Goal: Find specific page/section: Find specific page/section

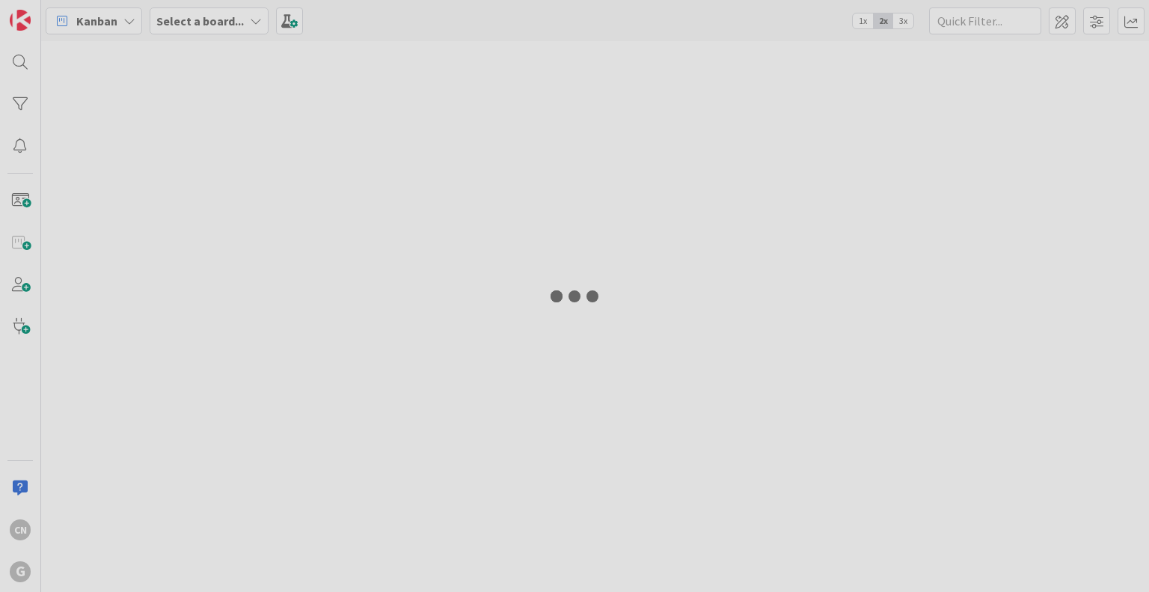
type input "[PERSON_NAME]"
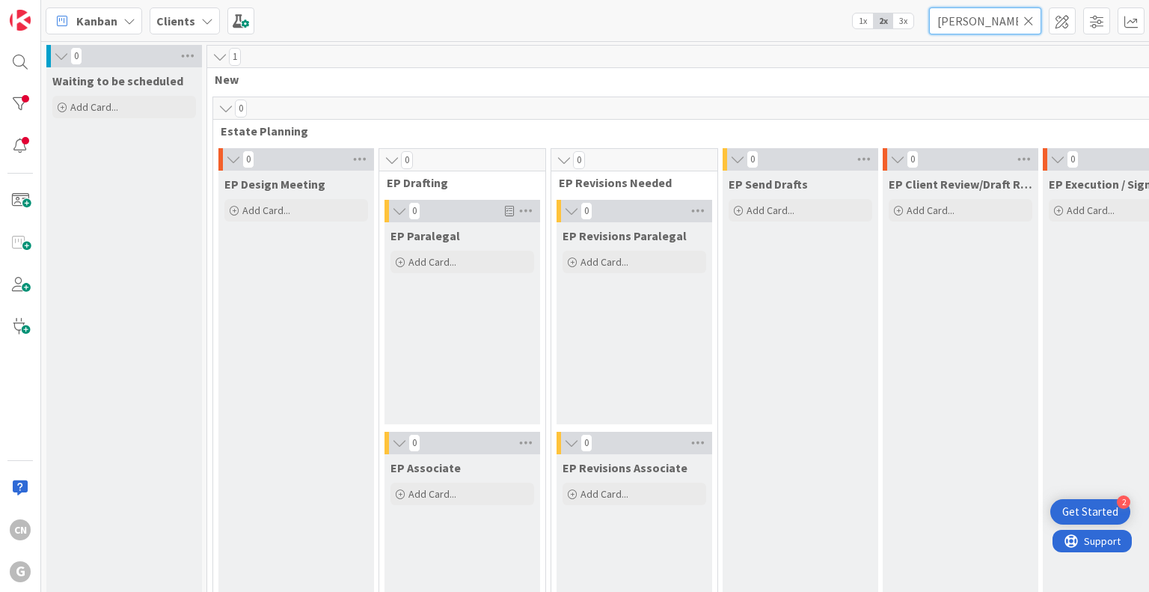
drag, startPoint x: 976, startPoint y: 13, endPoint x: 898, endPoint y: 22, distance: 78.4
click at [898, 22] on div "Kanban Clients 1x 2x 3x [PERSON_NAME]" at bounding box center [595, 20] width 1108 height 41
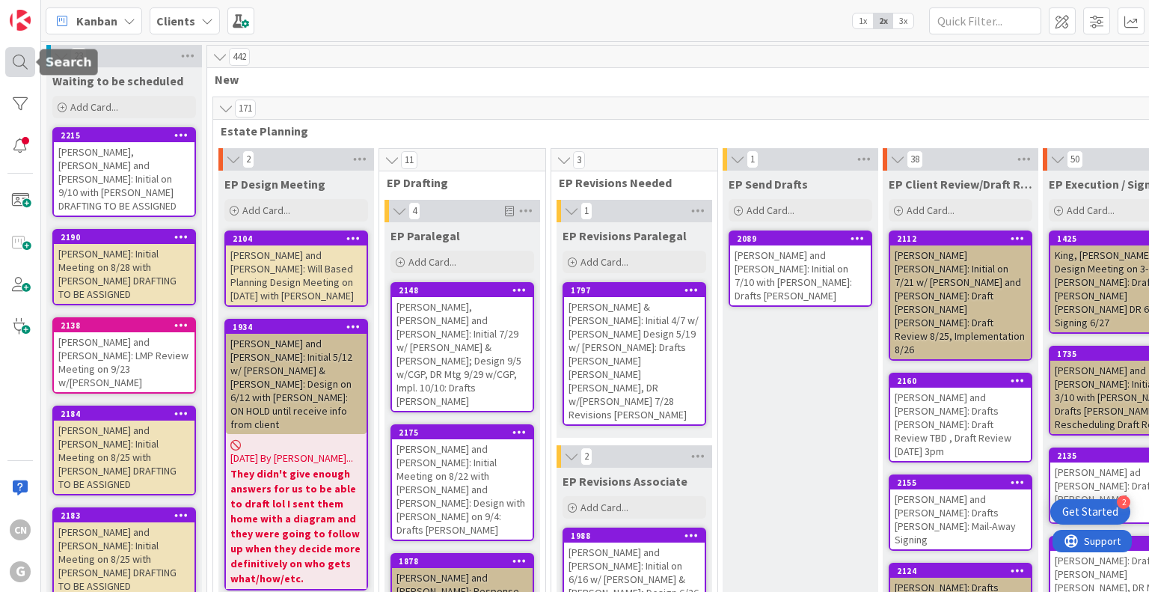
click at [21, 62] on div at bounding box center [20, 62] width 30 height 30
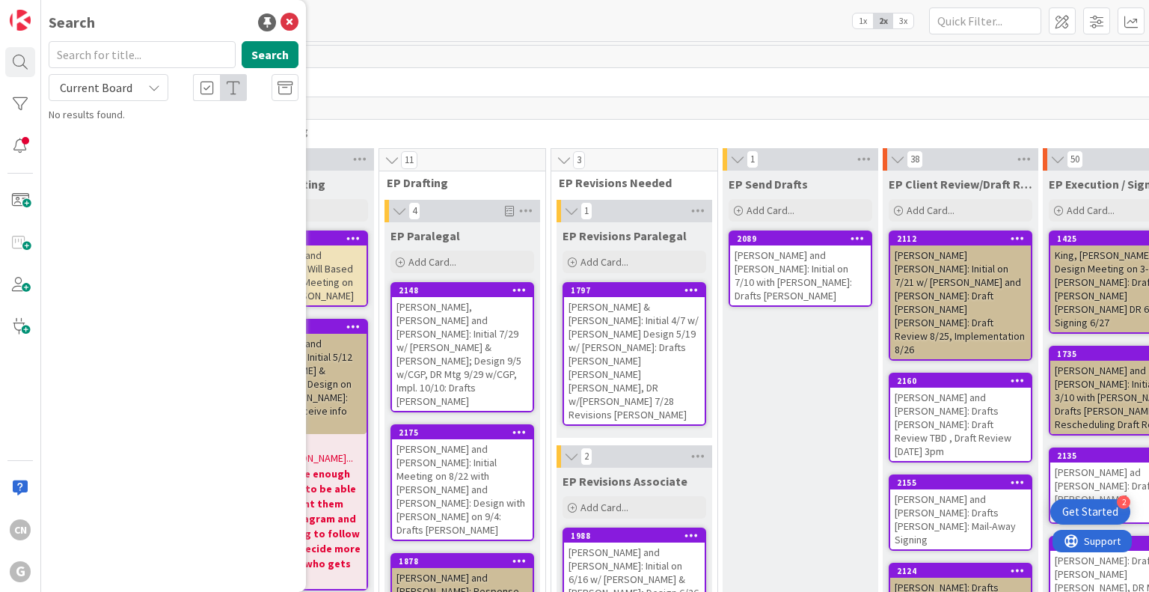
click at [86, 62] on input "text" at bounding box center [142, 54] width 187 height 27
type input "lenchinsky"
click at [274, 56] on button "Search" at bounding box center [270, 54] width 57 height 27
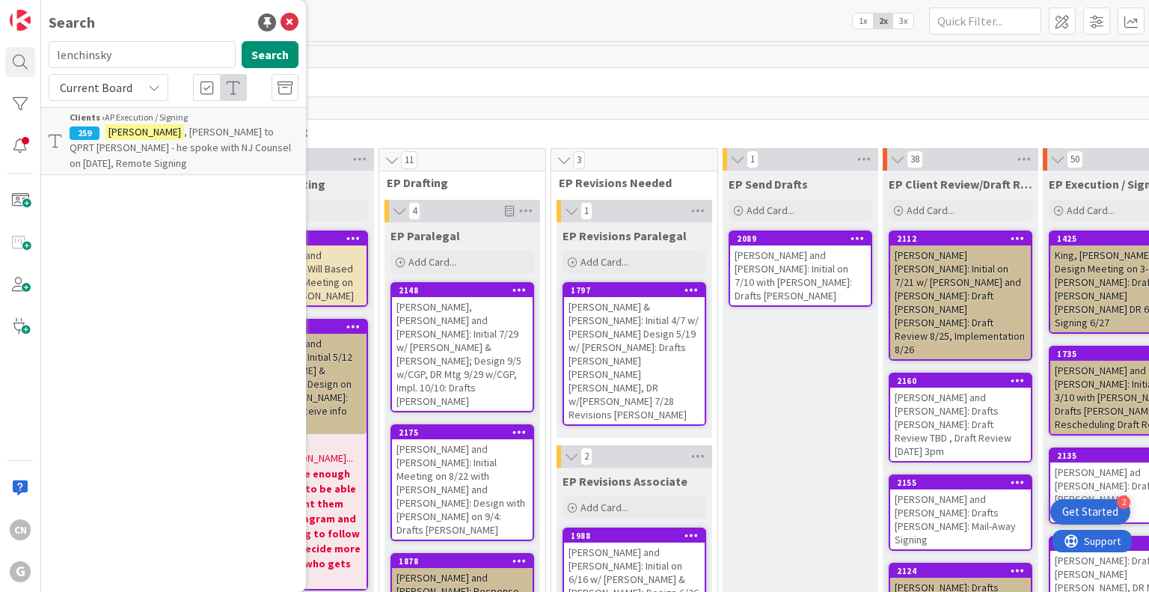
click at [203, 164] on p "[PERSON_NAME] , [PERSON_NAME] to QPRT [PERSON_NAME] - he spoke with NJ Counsel …" at bounding box center [184, 147] width 229 height 47
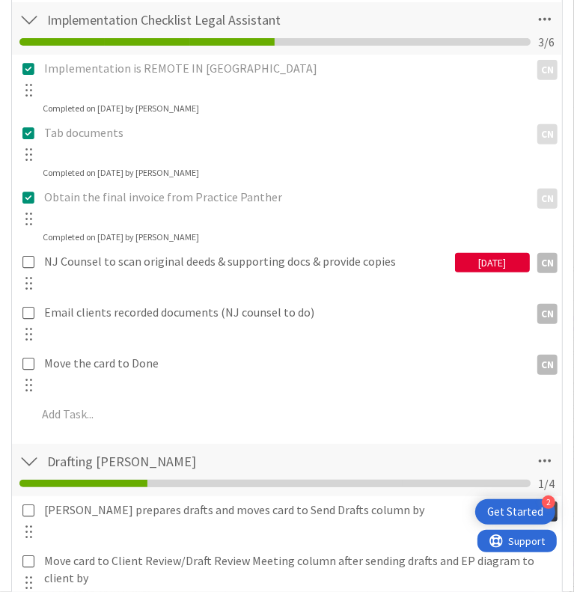
scroll to position [438, 0]
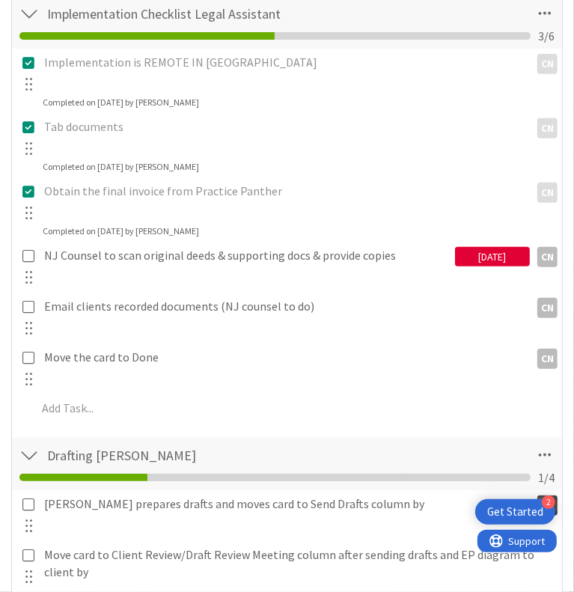
click at [461, 266] on div "[DATE]" at bounding box center [492, 256] width 75 height 19
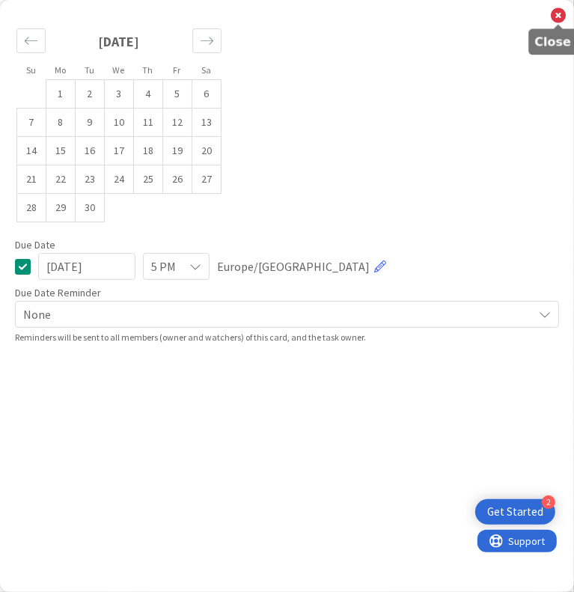
click at [553, 14] on icon at bounding box center [558, 15] width 15 height 16
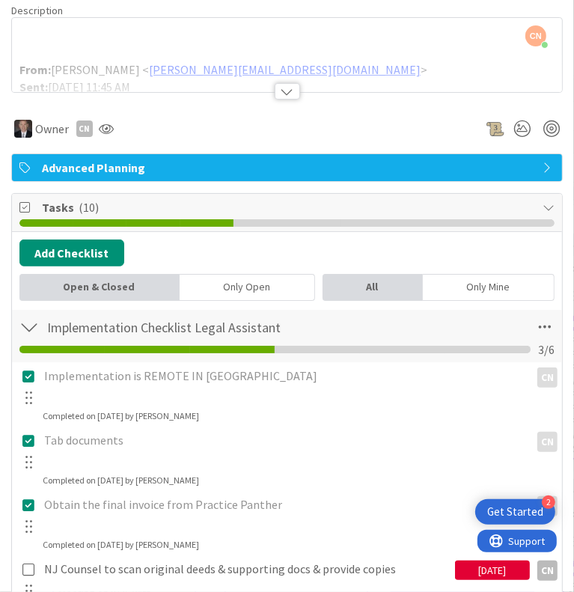
scroll to position [120, 0]
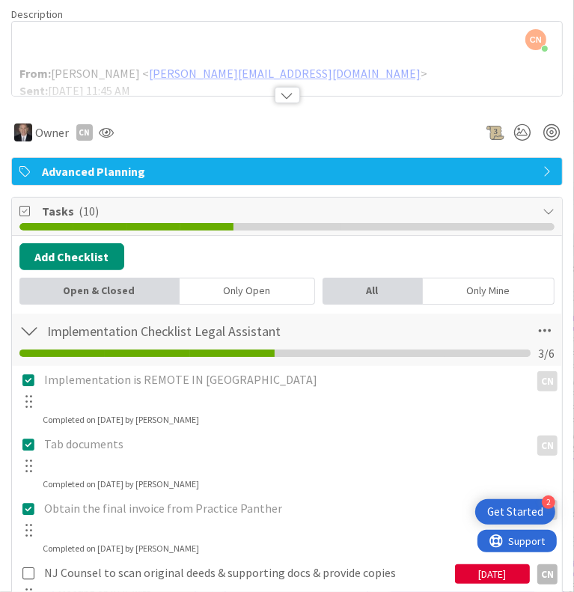
click at [287, 103] on div at bounding box center [287, 95] width 25 height 16
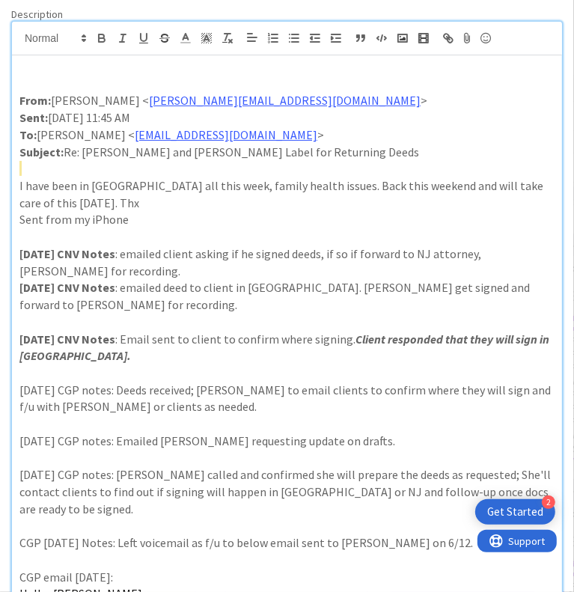
click at [64, 93] on p at bounding box center [286, 84] width 535 height 17
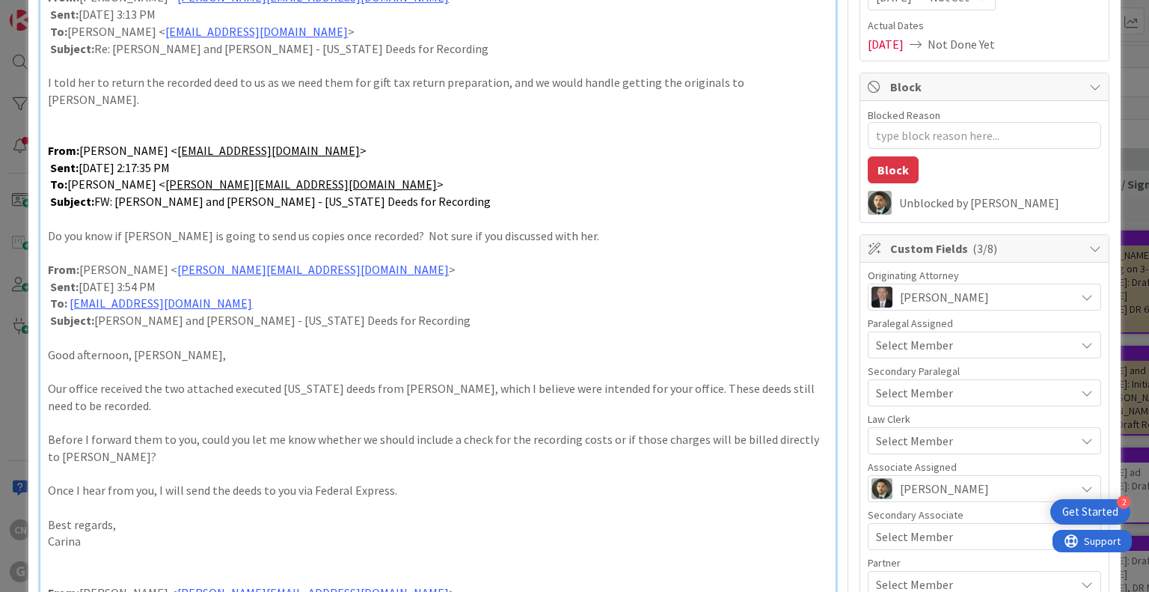
scroll to position [189, 0]
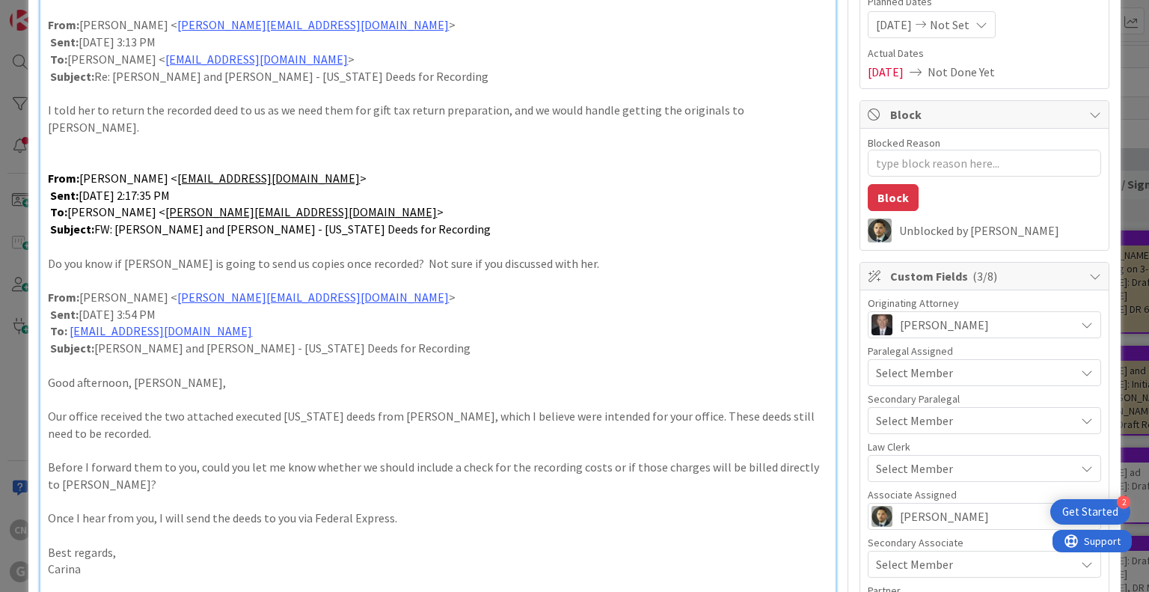
click at [87, 135] on p at bounding box center [437, 143] width 779 height 17
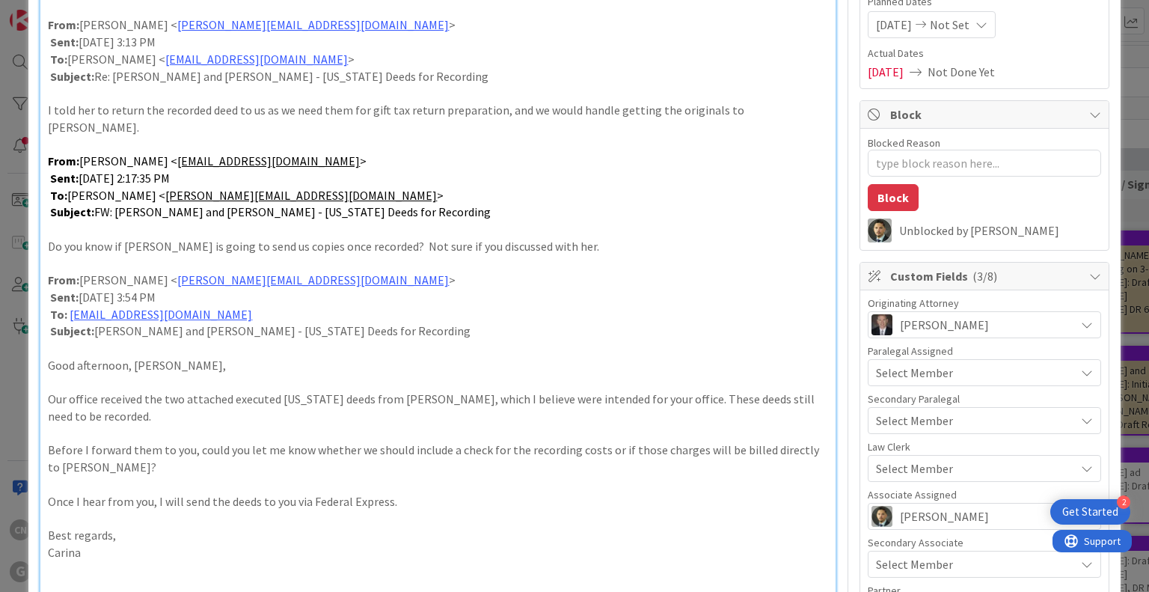
drag, startPoint x: 287, startPoint y: 41, endPoint x: 82, endPoint y: 40, distance: 205.7
click at [82, 40] on p "Sent: [DATE] 3:13 PM" at bounding box center [437, 42] width 779 height 17
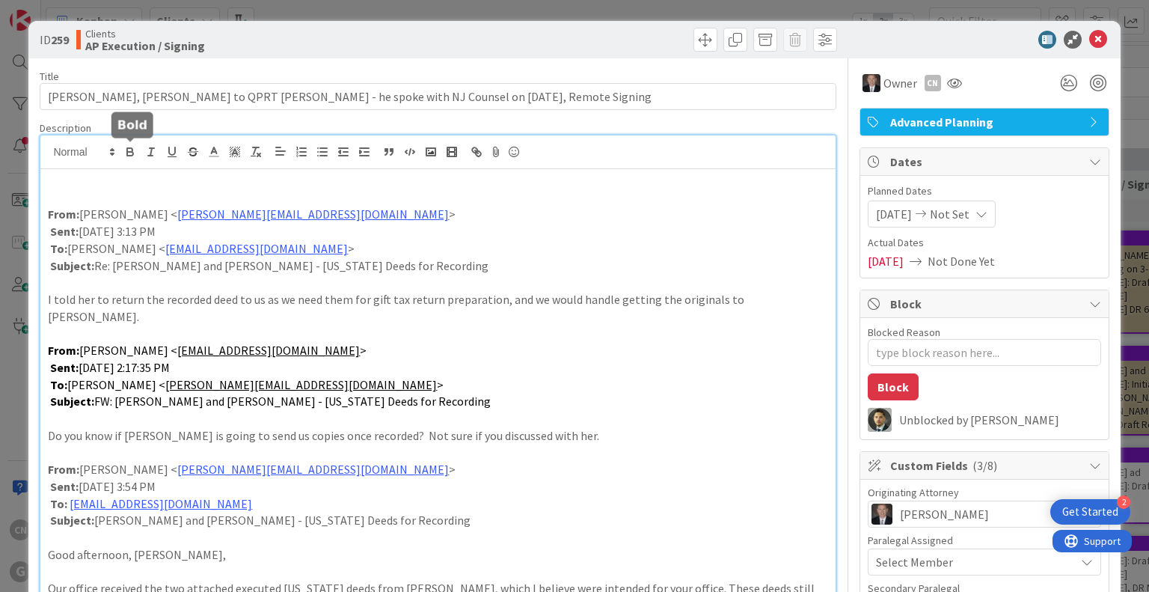
click at [132, 152] on icon "button" at bounding box center [130, 154] width 6 height 4
click at [294, 359] on p "Sent: [DATE] 2:17:35 PM" at bounding box center [437, 367] width 779 height 17
drag, startPoint x: 290, startPoint y: 353, endPoint x: 102, endPoint y: 345, distance: 188.7
drag, startPoint x: 102, startPoint y: 345, endPoint x: 274, endPoint y: 343, distance: 172.0
click at [274, 359] on p "Sent: [DATE] 2:17:35 PM" at bounding box center [437, 367] width 779 height 17
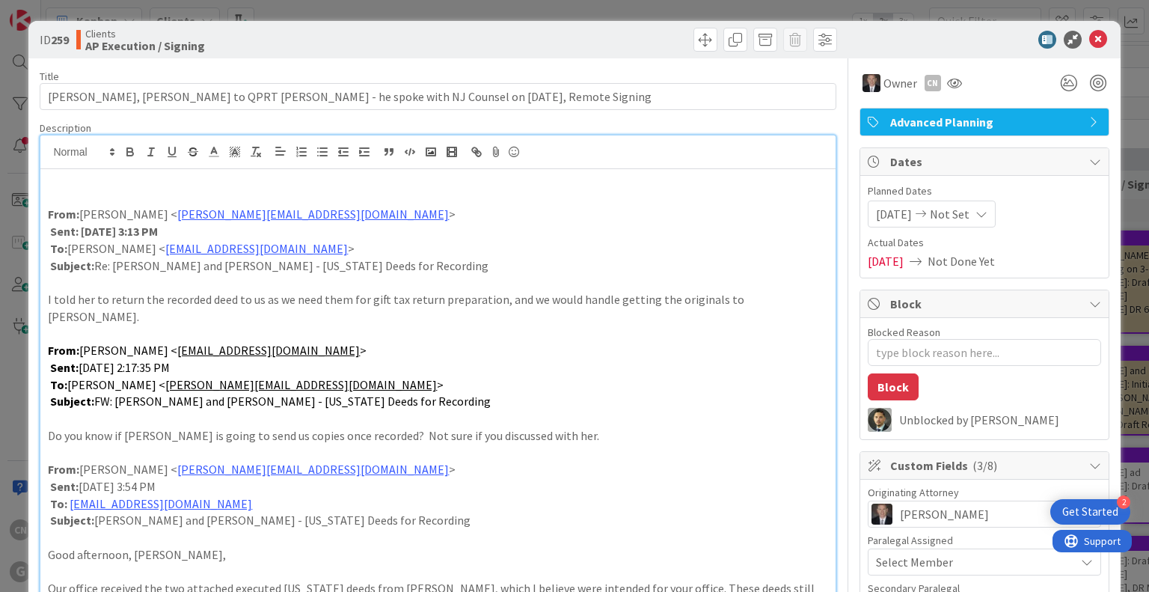
drag, startPoint x: 274, startPoint y: 343, endPoint x: 80, endPoint y: 346, distance: 193.7
click at [80, 359] on p "Sent: [DATE] 2:17:35 PM" at bounding box center [437, 367] width 779 height 17
click at [128, 155] on icon "button" at bounding box center [130, 154] width 6 height 4
click at [70, 200] on p at bounding box center [437, 197] width 779 height 17
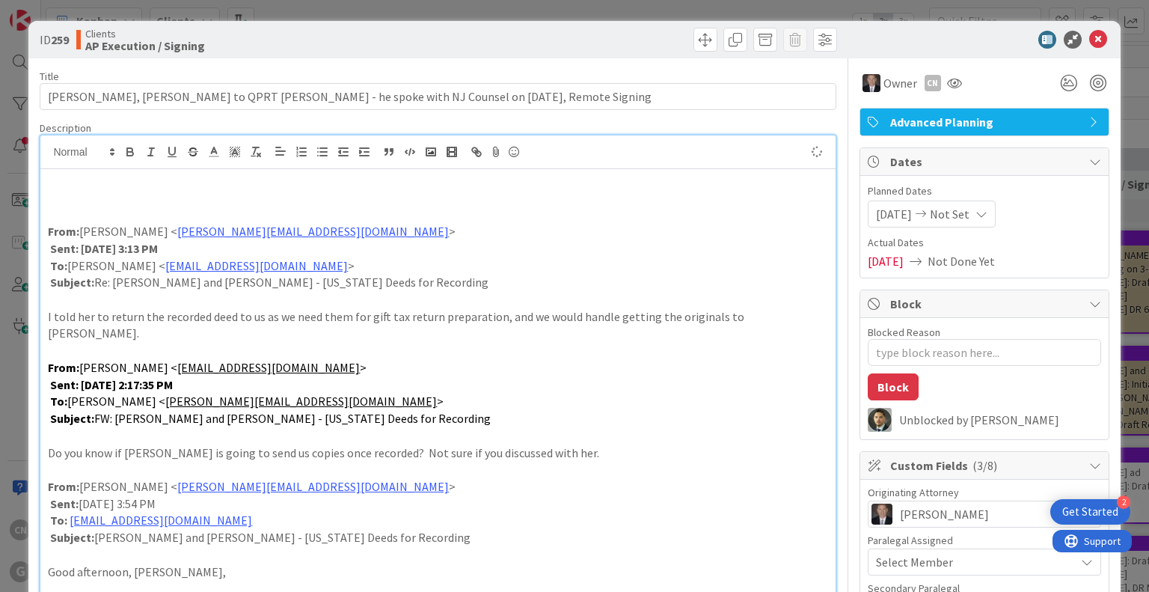
type textarea "x"
click at [1093, 34] on icon at bounding box center [1098, 40] width 18 height 18
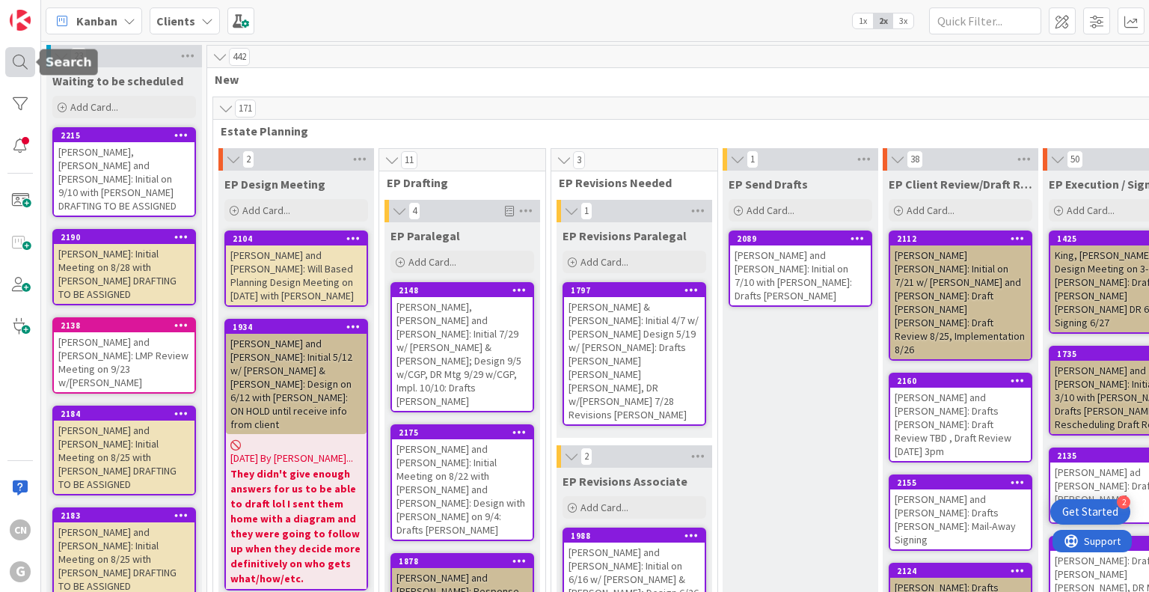
click at [15, 59] on div at bounding box center [20, 62] width 30 height 30
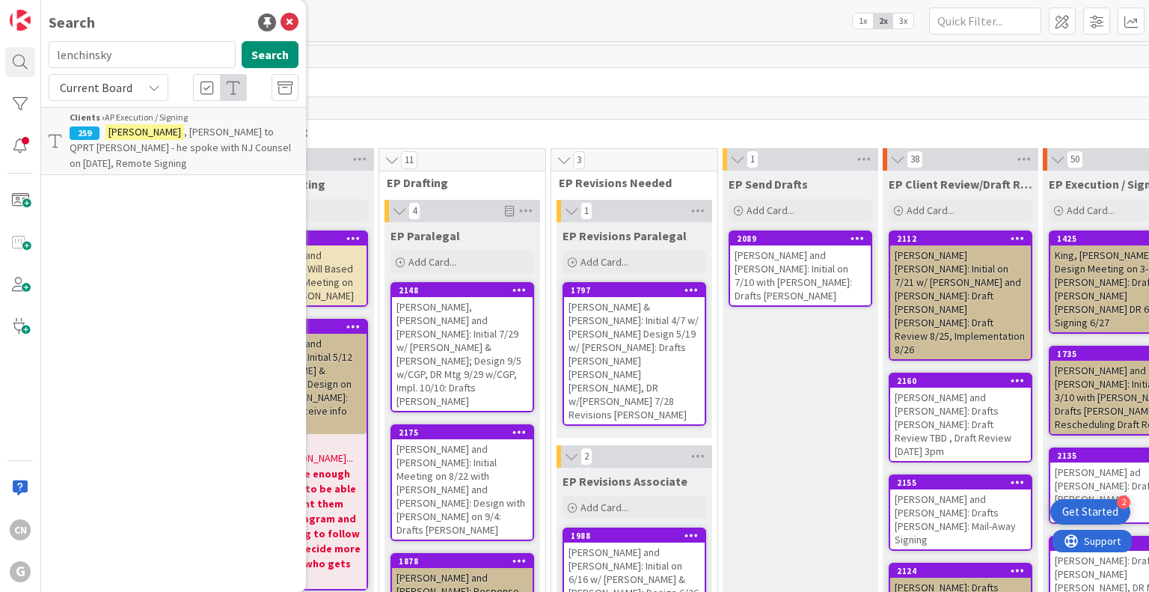
click at [148, 150] on span ", [PERSON_NAME] to QPRT [PERSON_NAME] - he spoke with NJ Counsel on [DATE], Rem…" at bounding box center [180, 147] width 221 height 45
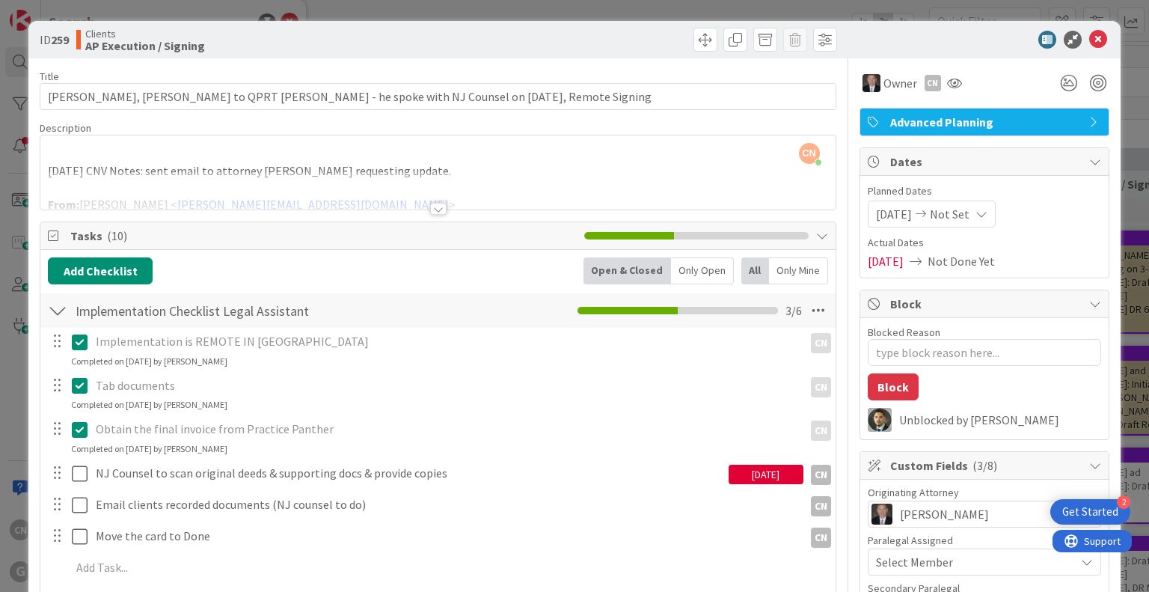
click at [432, 207] on div at bounding box center [438, 209] width 16 height 12
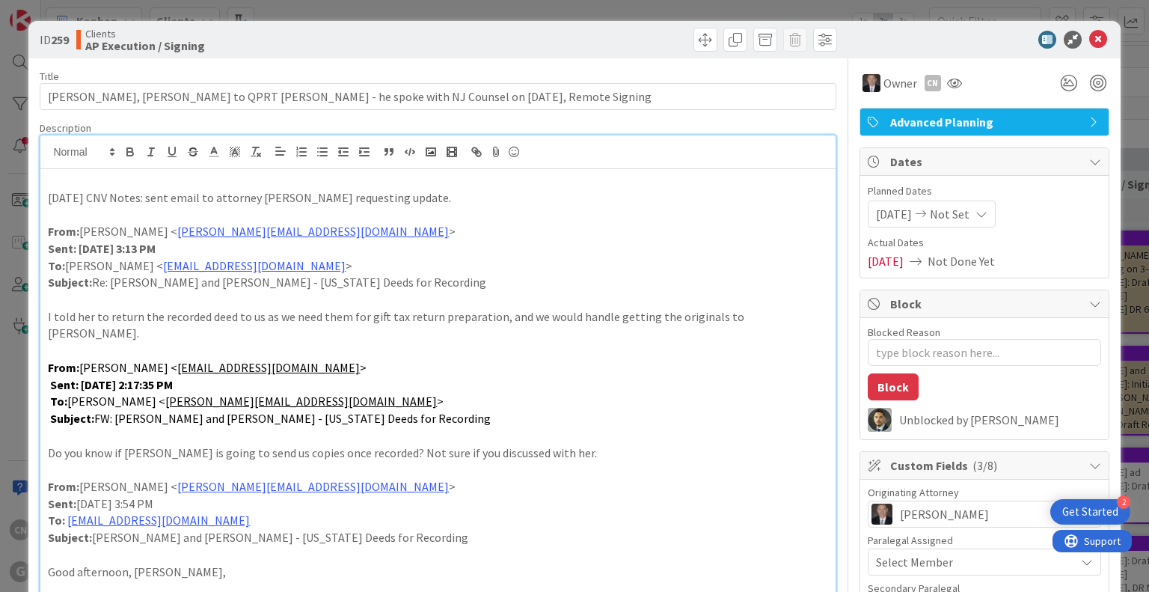
click at [437, 194] on p "[DATE] CNV Notes: sent email to attorney [PERSON_NAME] requesting update." at bounding box center [437, 197] width 779 height 17
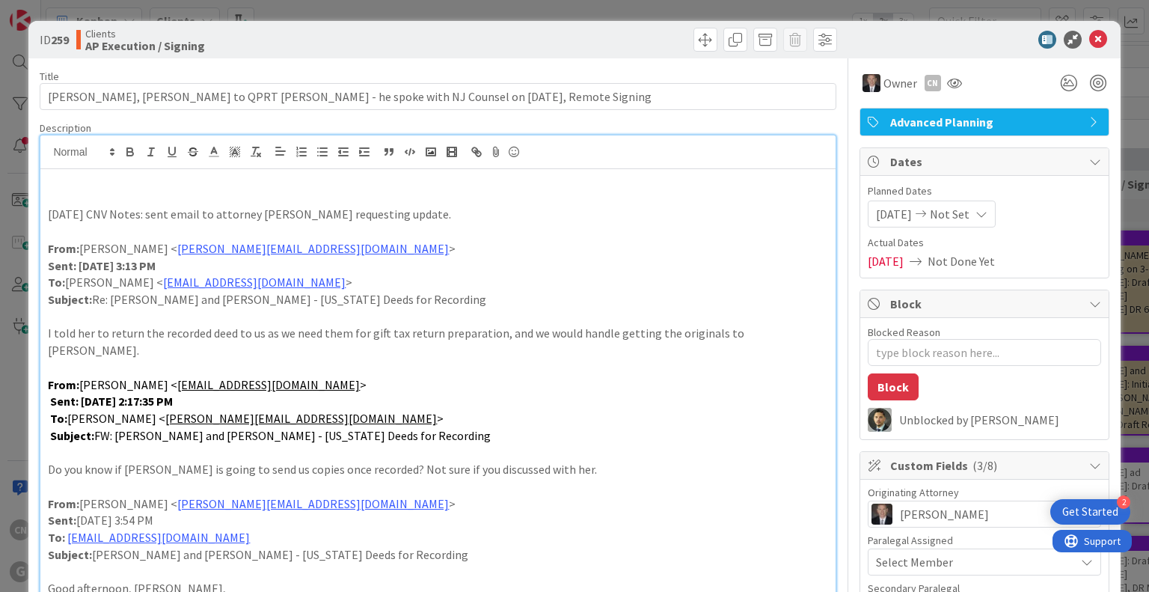
drag, startPoint x: 427, startPoint y: 206, endPoint x: 51, endPoint y: 208, distance: 376.2
click at [51, 208] on p "[DATE] CNV Notes: sent email to attorney [PERSON_NAME] requesting update." at bounding box center [437, 214] width 779 height 17
click at [153, 213] on p "[DATE] CNV Notes: sent email to attorney [PERSON_NAME] requesting update." at bounding box center [437, 214] width 779 height 17
drag, startPoint x: 153, startPoint y: 213, endPoint x: 42, endPoint y: 220, distance: 111.7
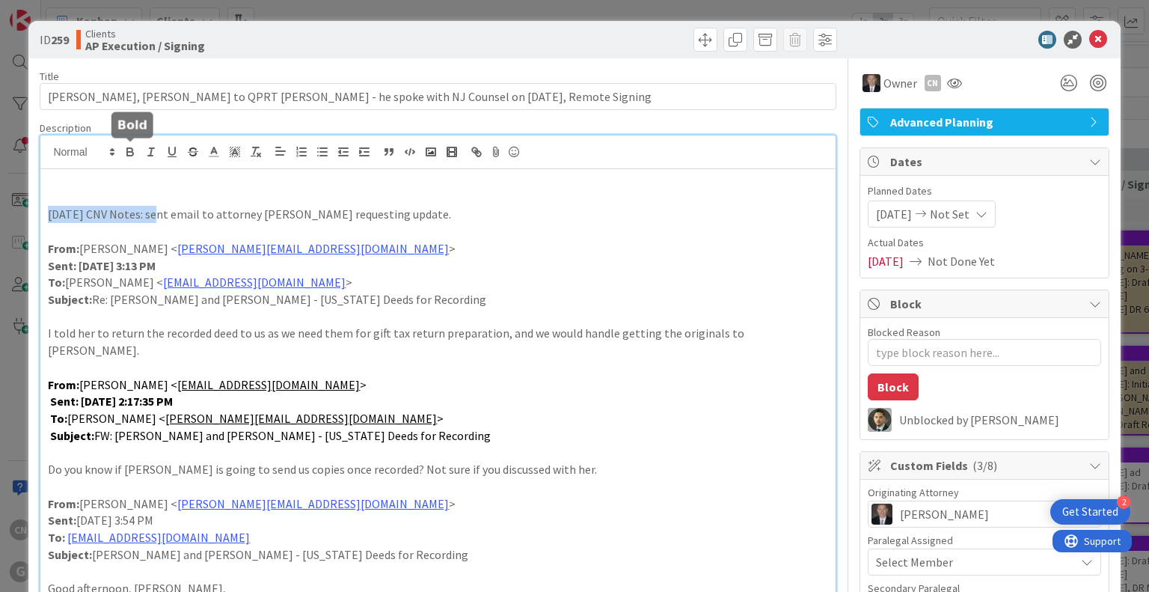
click at [129, 155] on icon "button" at bounding box center [130, 154] width 6 height 4
type textarea "x"
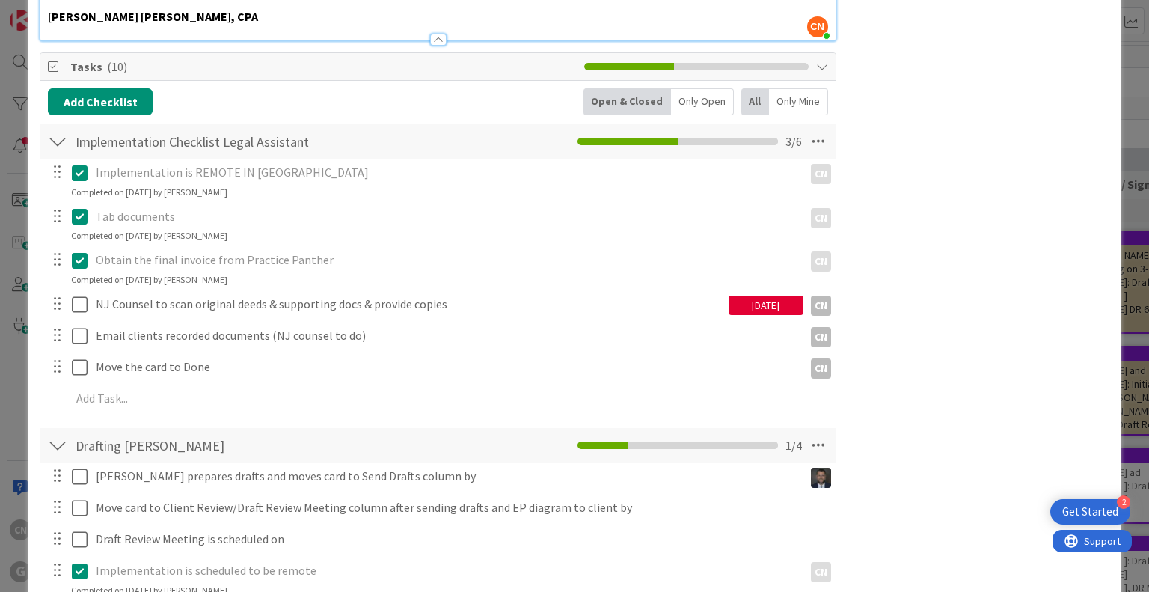
scroll to position [2330, 0]
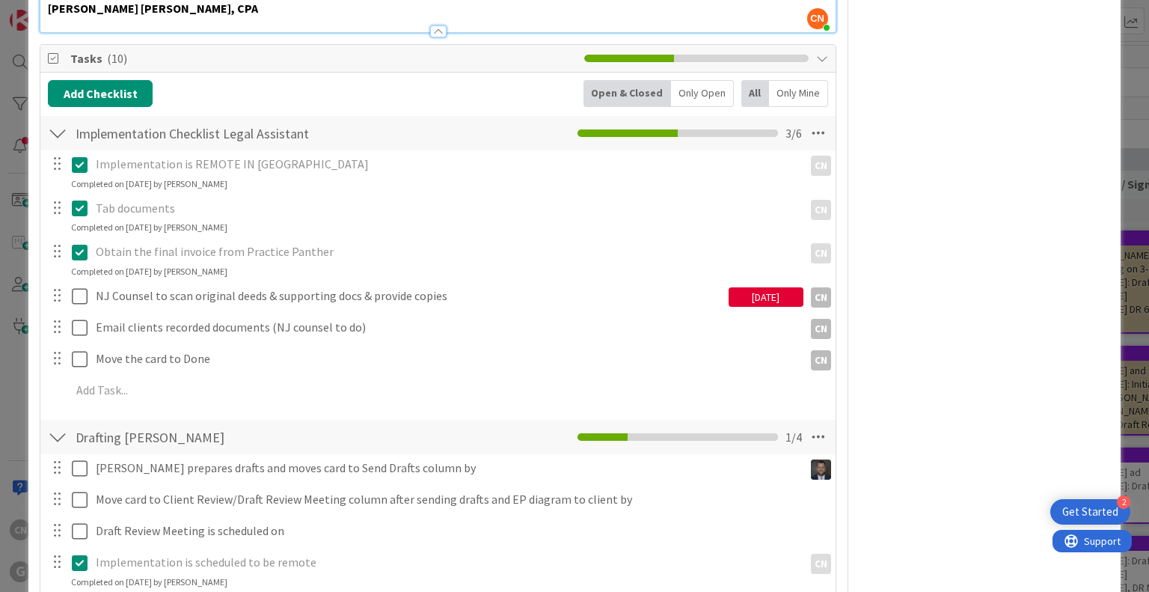
click at [752, 287] on div "[DATE]" at bounding box center [766, 296] width 75 height 19
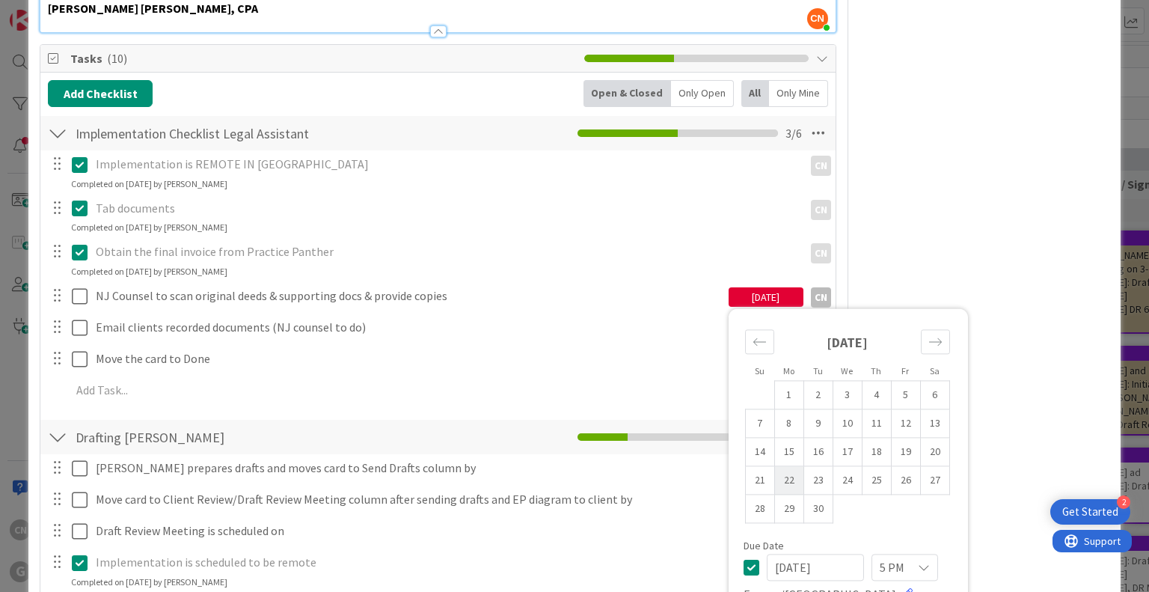
click at [776, 466] on td "22" at bounding box center [788, 480] width 29 height 28
type input "[DATE]"
type textarea "x"
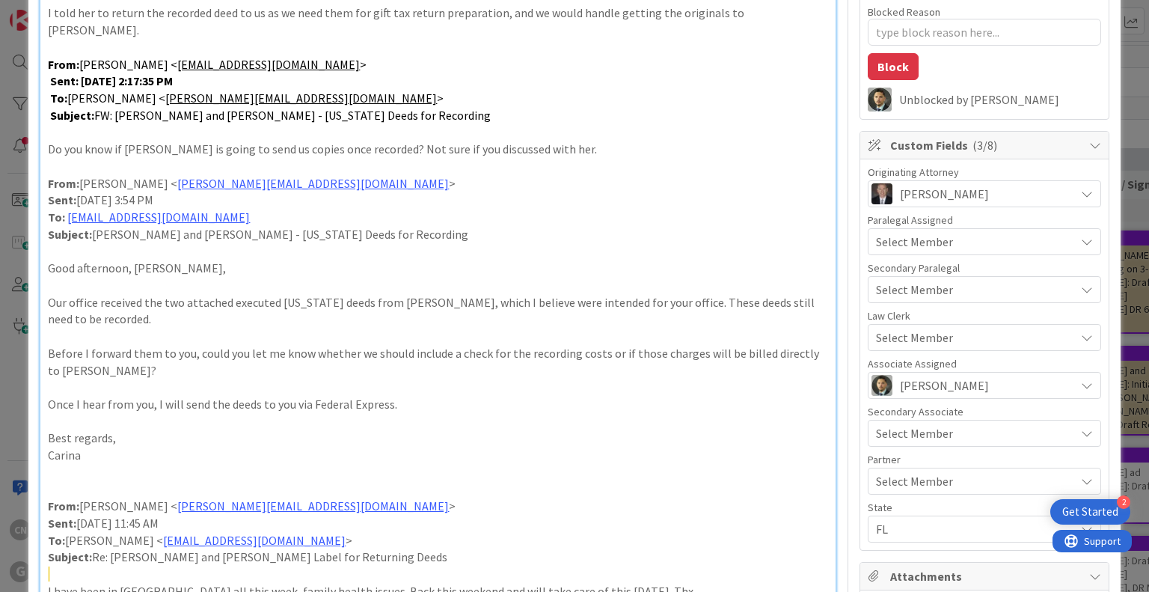
scroll to position [0, 0]
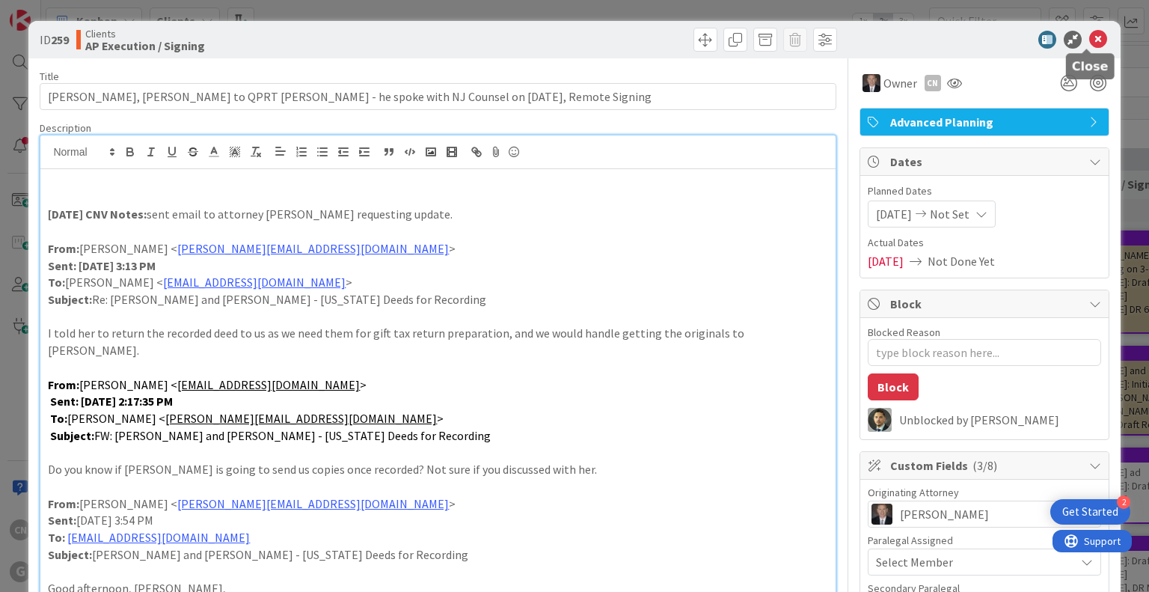
click at [1089, 38] on icon at bounding box center [1098, 40] width 18 height 18
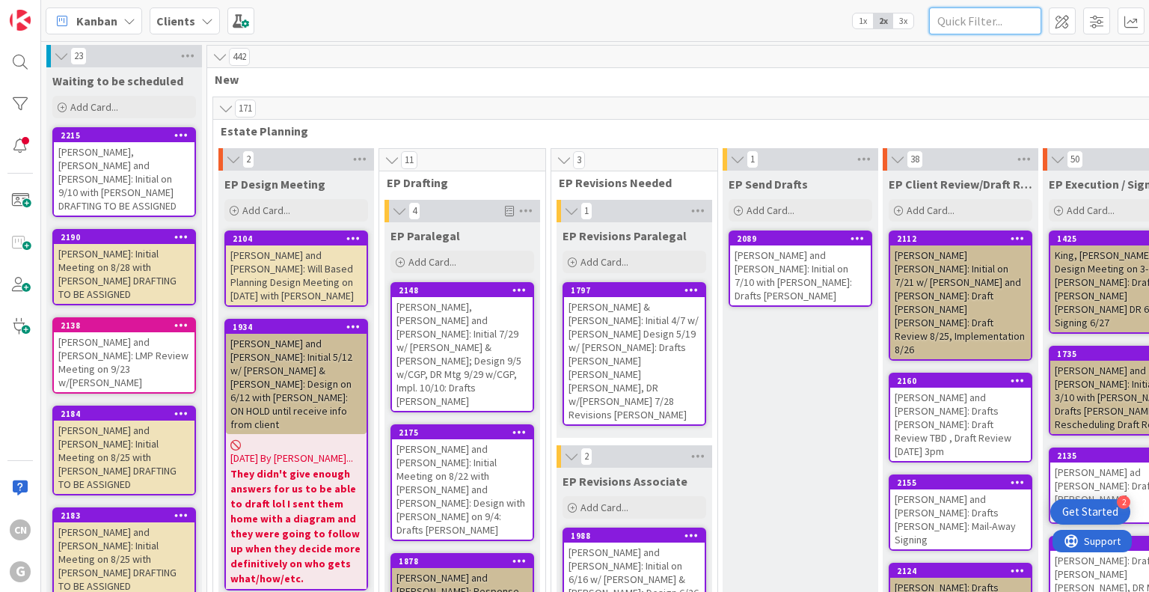
click at [972, 17] on input "text" at bounding box center [985, 20] width 112 height 27
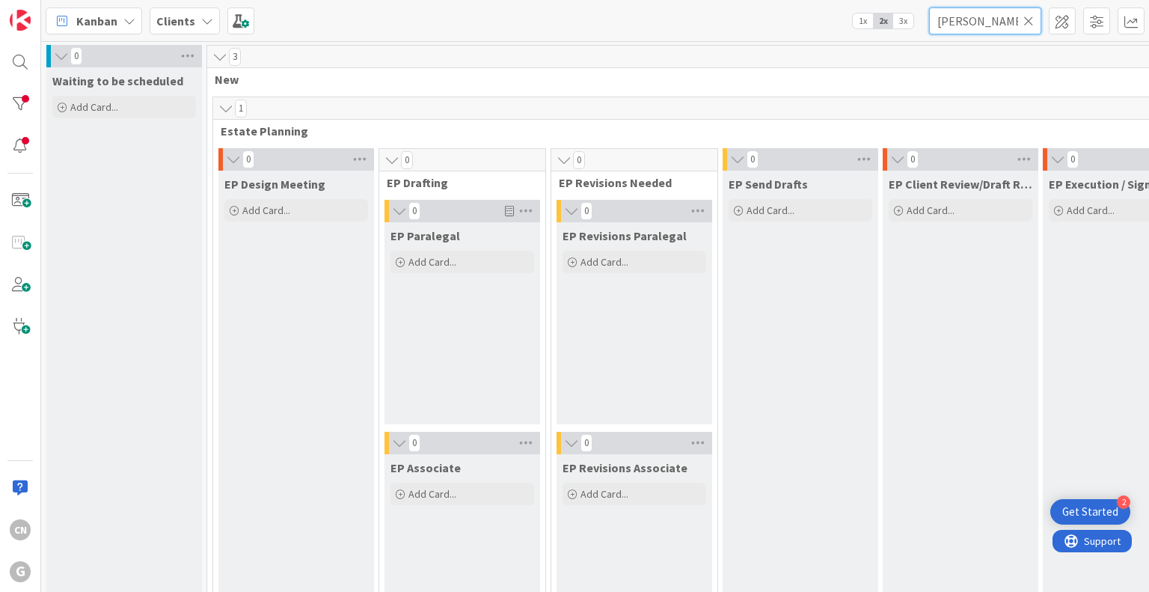
type input "[PERSON_NAME]"
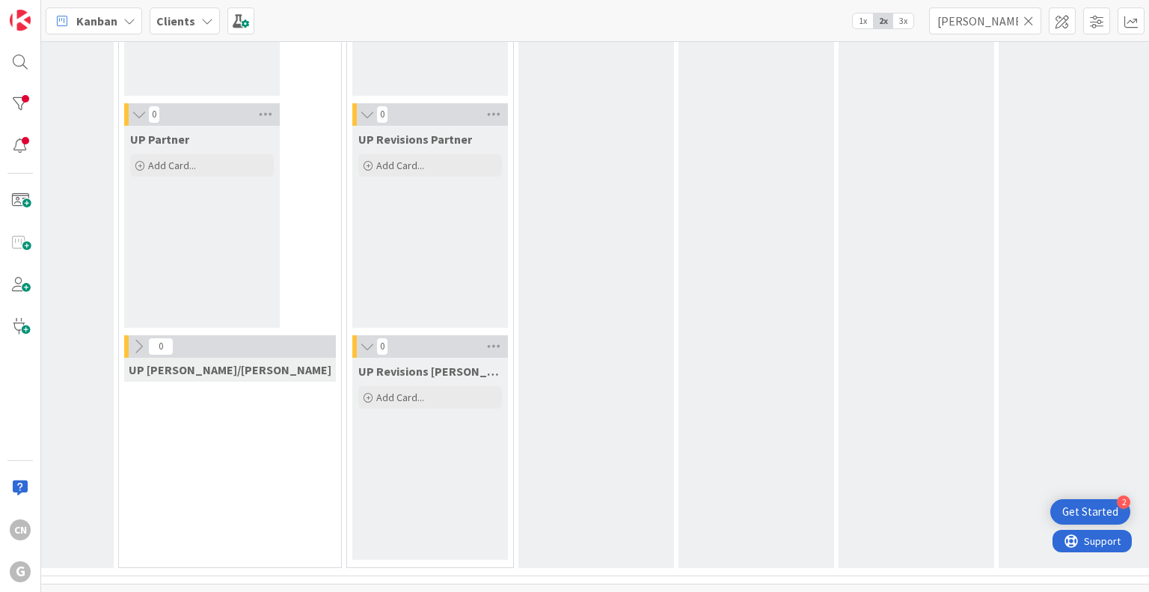
scroll to position [2663, 260]
click at [693, 433] on div "UP Client Review/Draft Review Meeting Add Card..." at bounding box center [757, 88] width 156 height 957
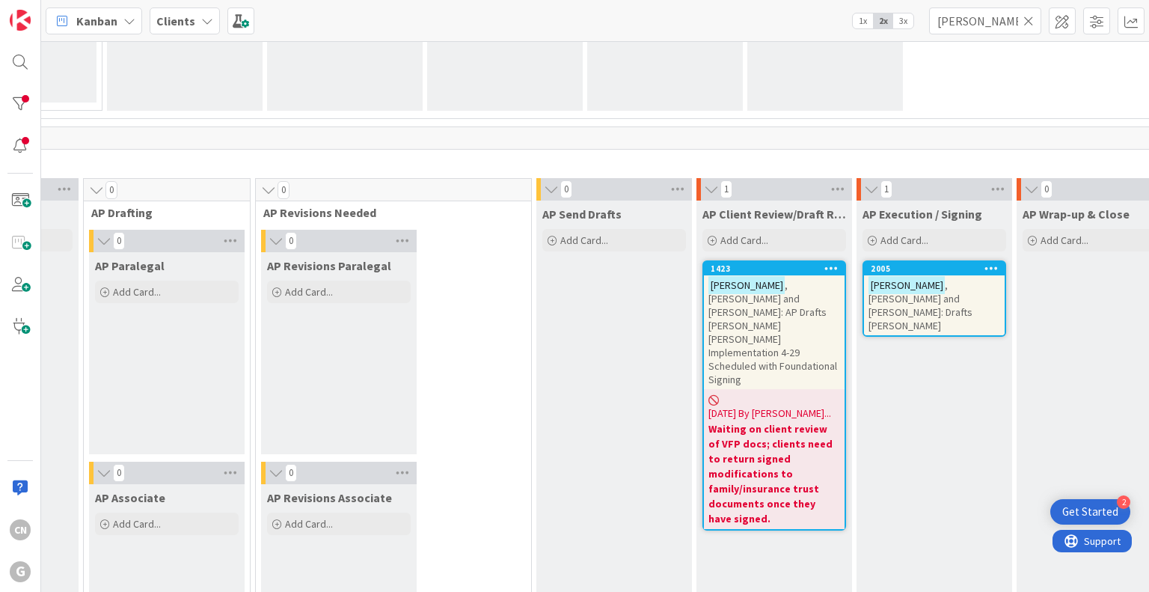
scroll to position [1017, 617]
click at [867, 291] on span ", [PERSON_NAME] and [PERSON_NAME]: Drafts [PERSON_NAME]" at bounding box center [919, 305] width 104 height 54
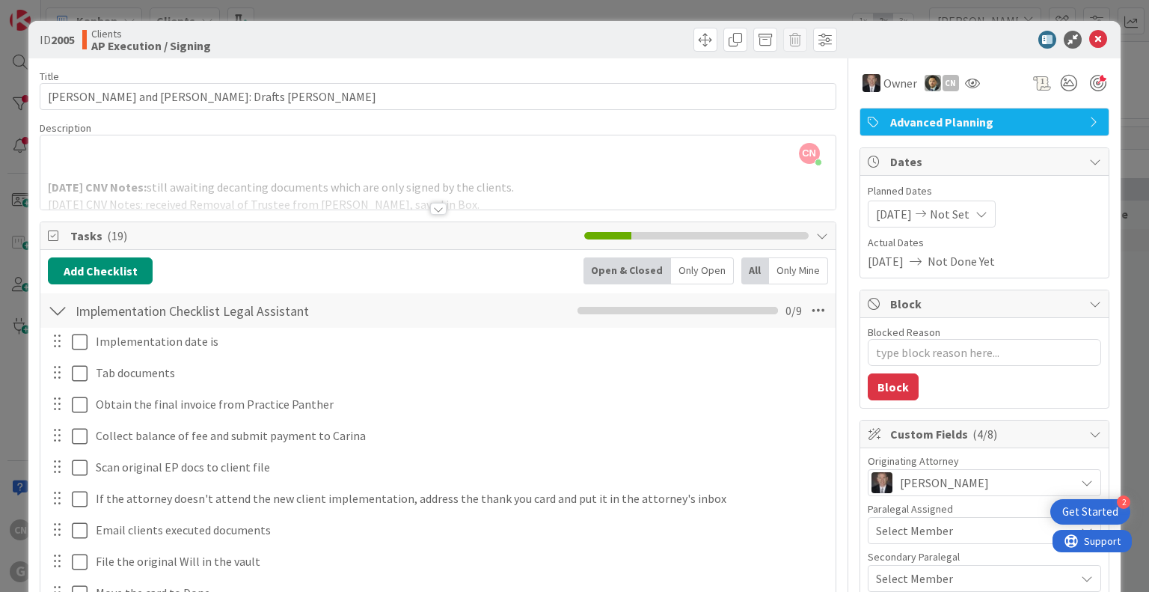
click at [430, 210] on div at bounding box center [438, 209] width 16 height 12
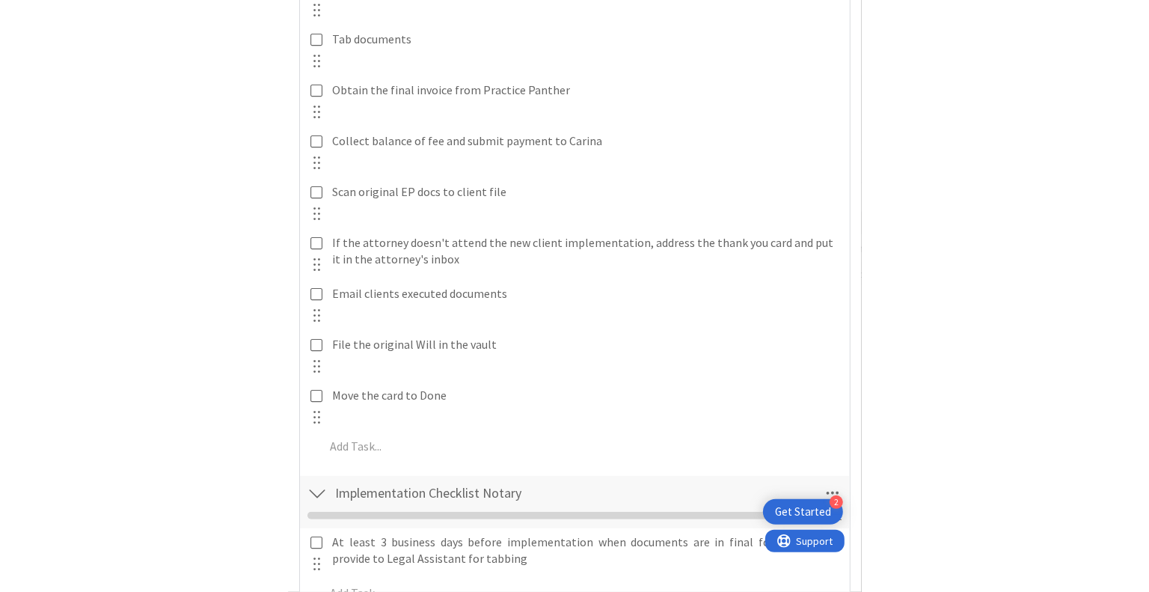
scroll to position [3996, 0]
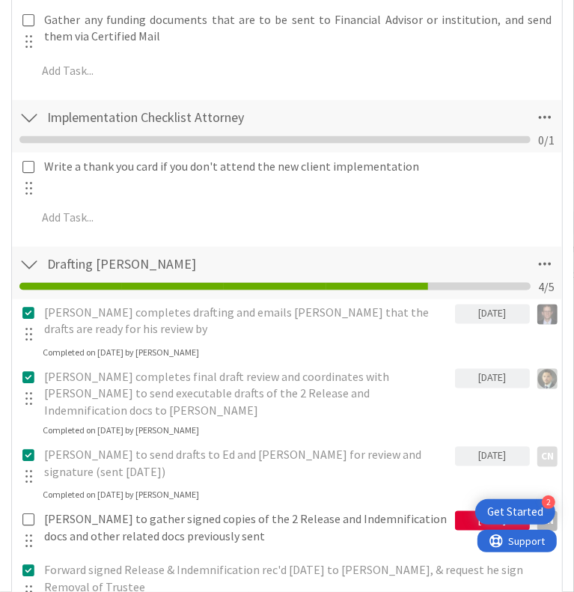
type textarea "x"
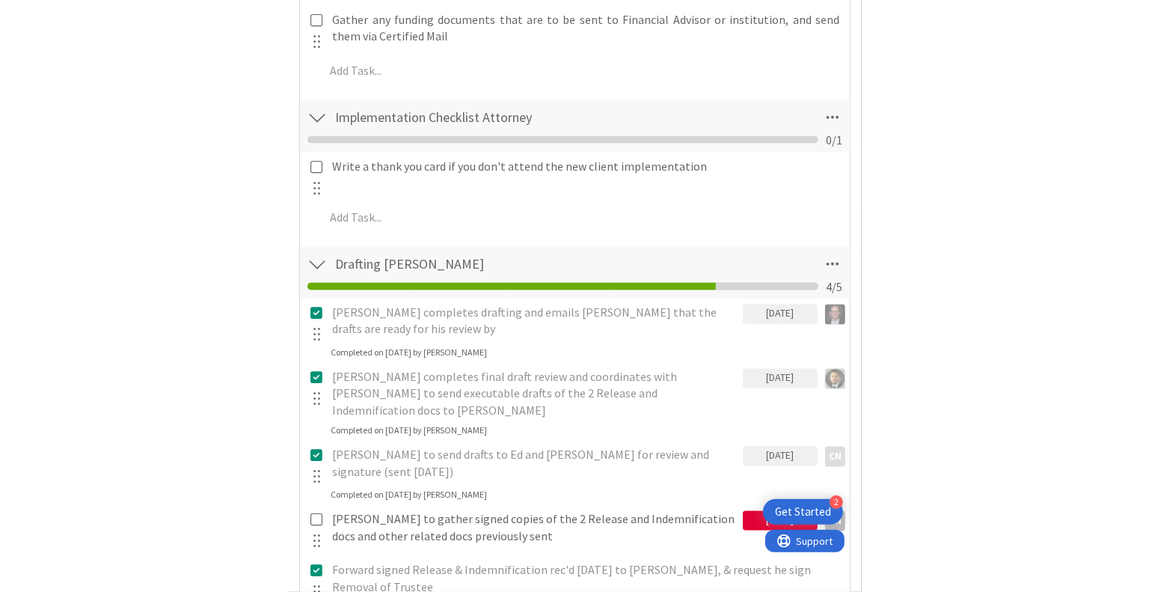
scroll to position [3225, 0]
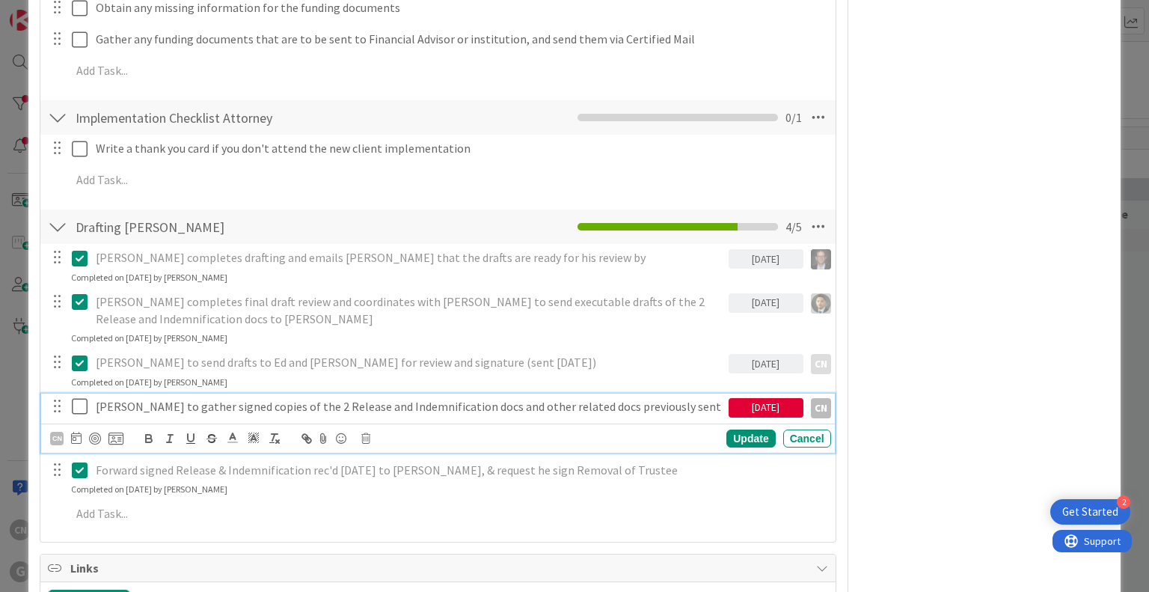
click at [666, 398] on p "[PERSON_NAME] to gather signed copies of the 2 Release and Indemnification docs…" at bounding box center [409, 406] width 627 height 17
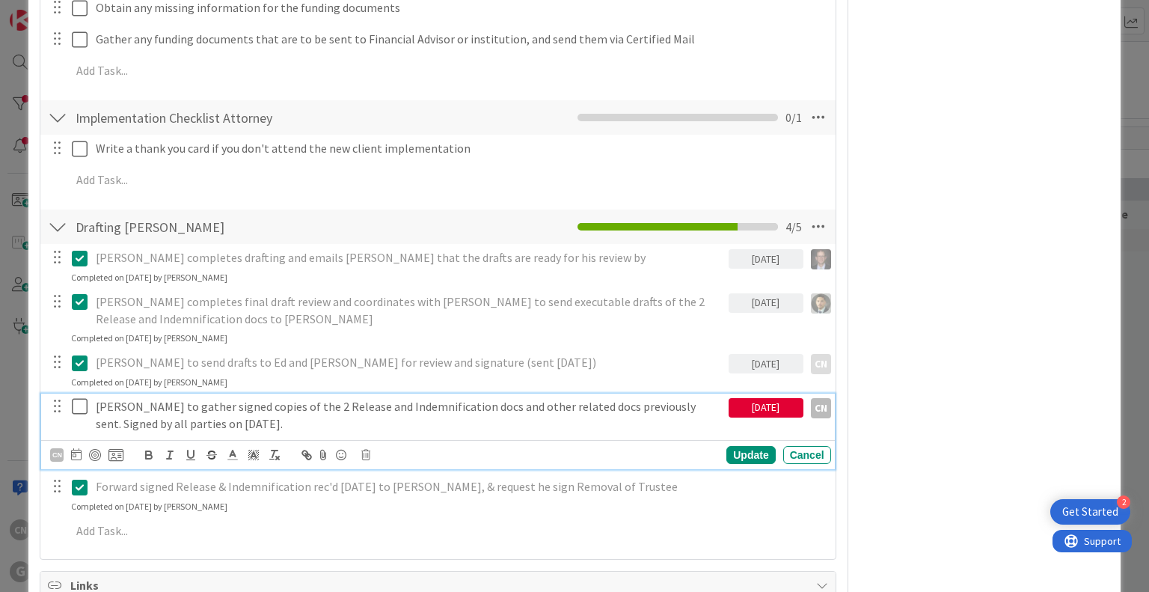
click at [762, 398] on div "[DATE]" at bounding box center [766, 407] width 75 height 19
click at [752, 445] on icon "Move backward to switch to the previous month." at bounding box center [759, 452] width 14 height 14
click at [898, 577] on td "22" at bounding box center [905, 591] width 29 height 28
type input "[DATE]"
click at [898, 577] on td "22" at bounding box center [905, 591] width 29 height 28
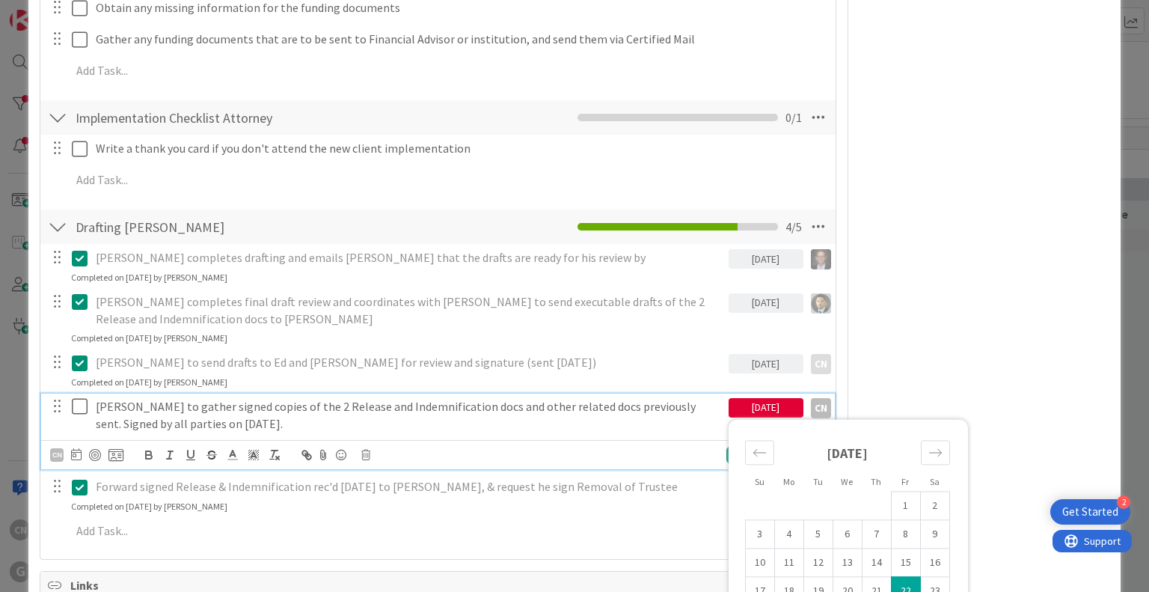
click at [75, 397] on icon at bounding box center [80, 406] width 16 height 18
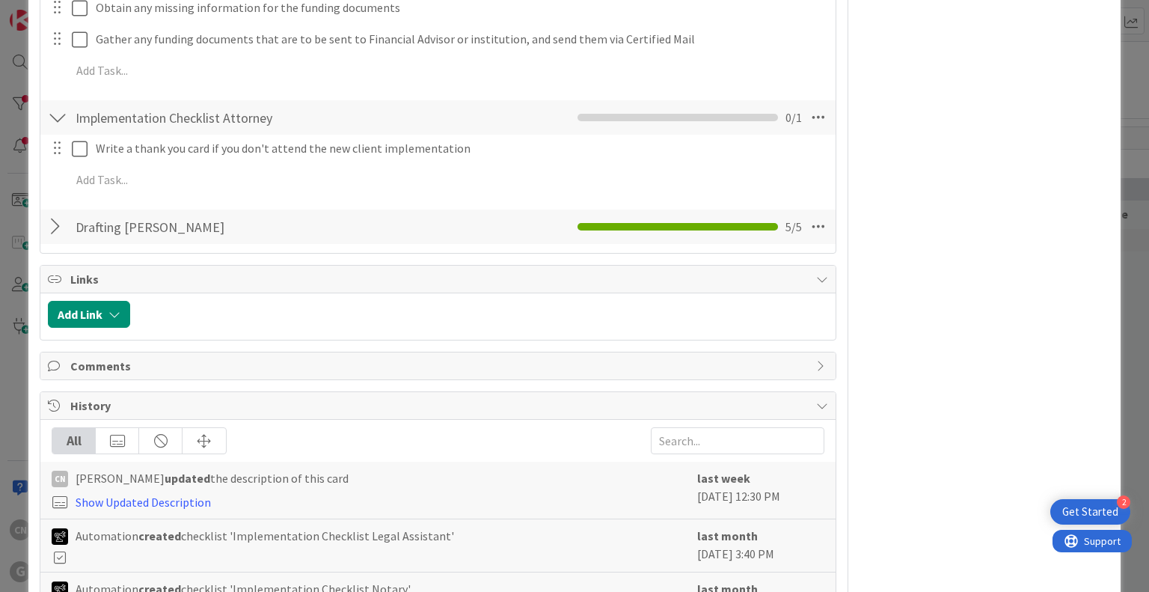
click at [54, 213] on div at bounding box center [57, 226] width 19 height 27
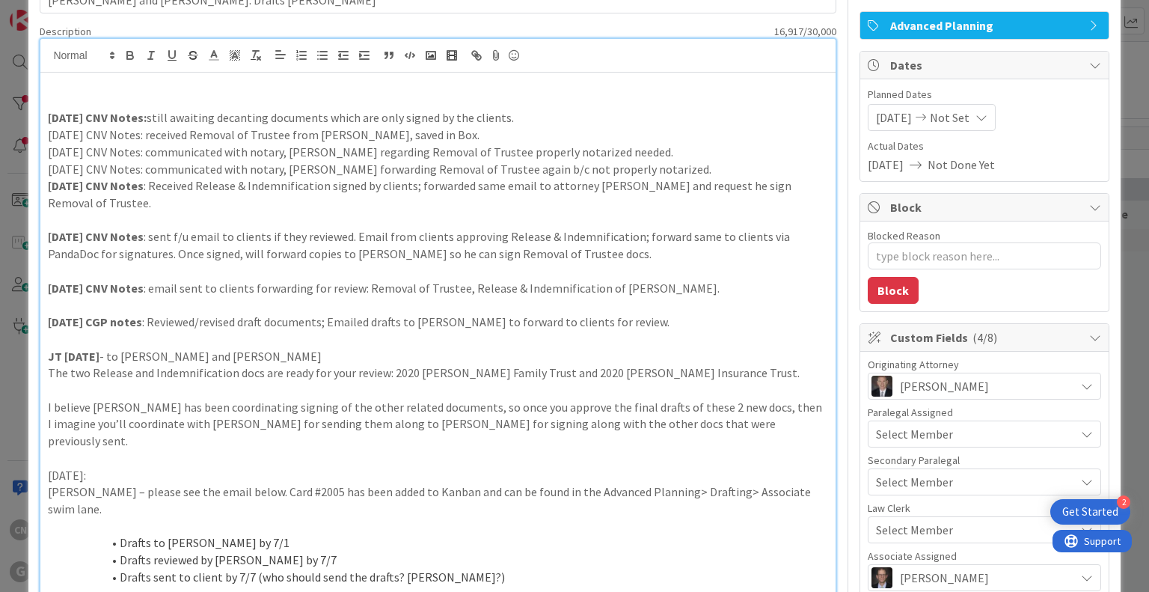
scroll to position [0, 0]
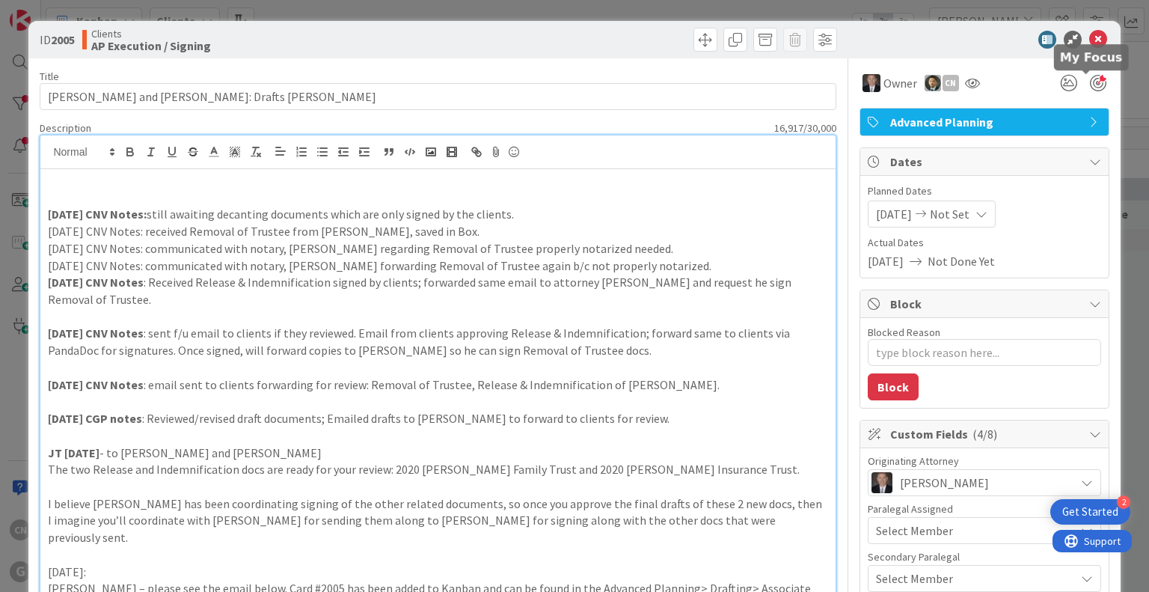
click at [1090, 81] on div at bounding box center [1098, 83] width 16 height 16
type textarea "x"
click at [1089, 36] on icon at bounding box center [1098, 40] width 18 height 18
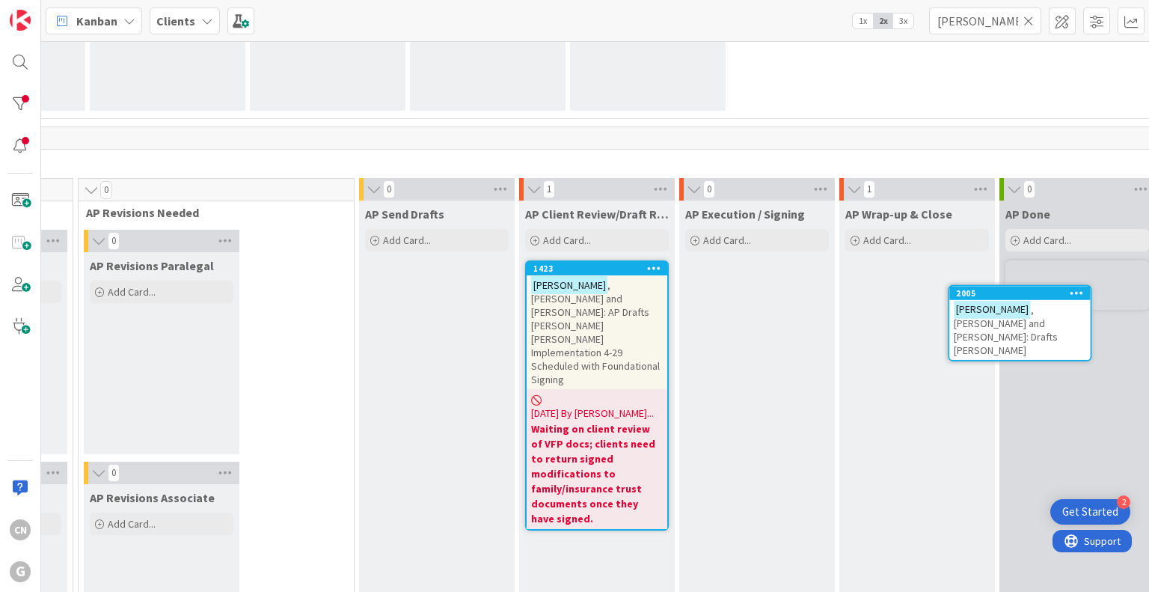
scroll to position [1017, 796]
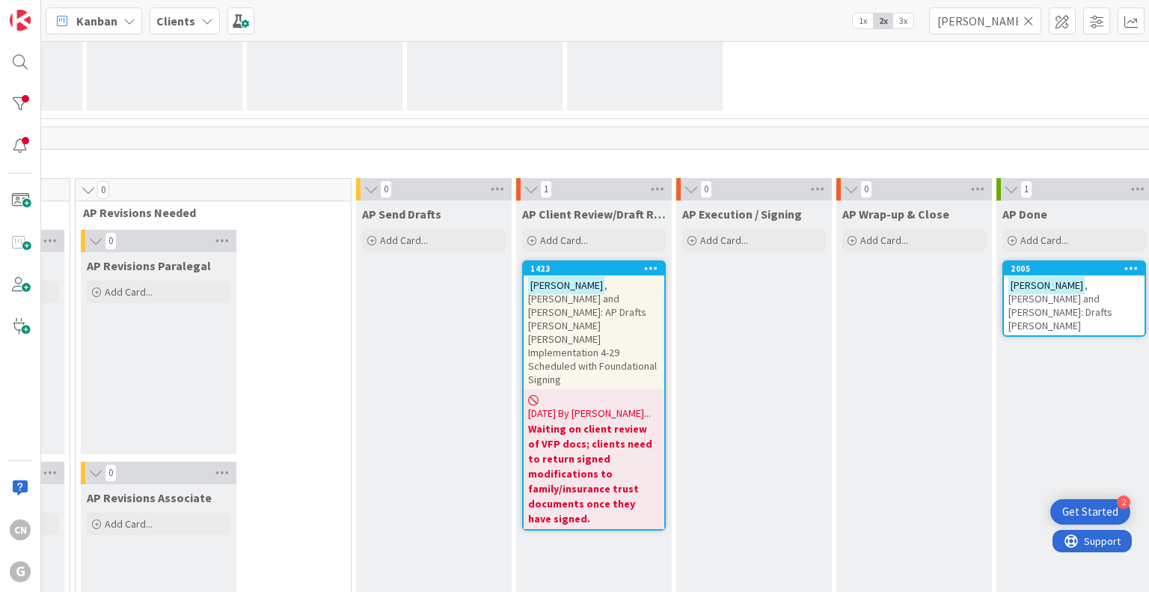
click at [528, 320] on span ", [PERSON_NAME] and [PERSON_NAME]: AP Drafts [PERSON_NAME] [PERSON_NAME] Implem…" at bounding box center [592, 332] width 129 height 108
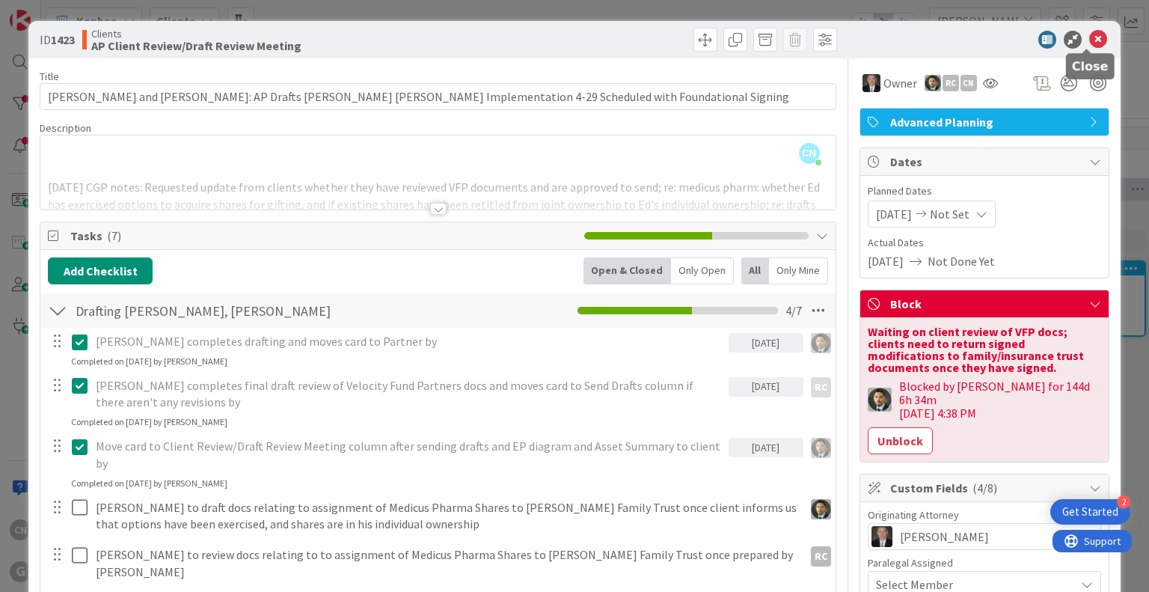
click at [1089, 39] on icon at bounding box center [1098, 40] width 18 height 18
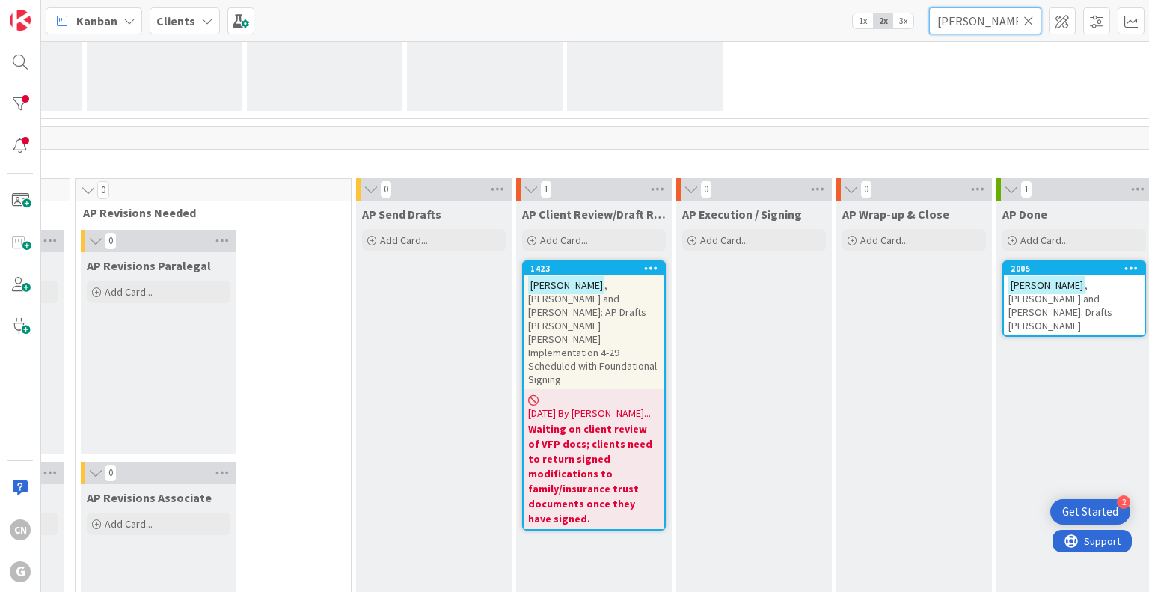
drag, startPoint x: 999, startPoint y: 18, endPoint x: 708, endPoint y: 72, distance: 296.6
click at [708, 72] on div "Kanban Clients 1x 2x 3x [PERSON_NAME] 0 Waiting to be scheduled Add Card... 3 N…" at bounding box center [595, 296] width 1108 height 592
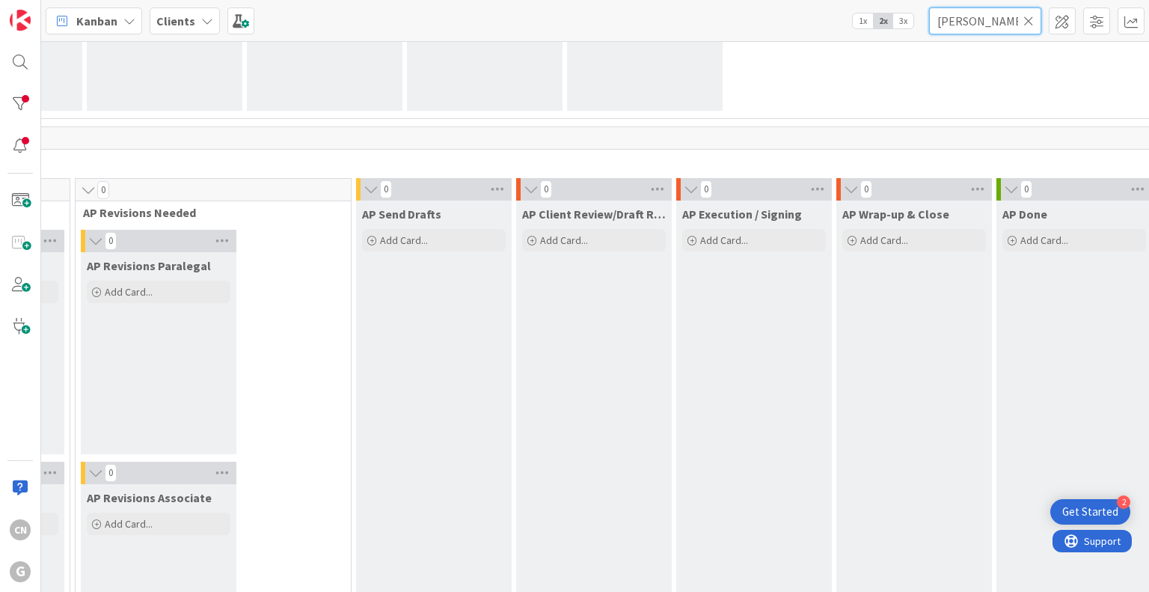
type input "[PERSON_NAME]"
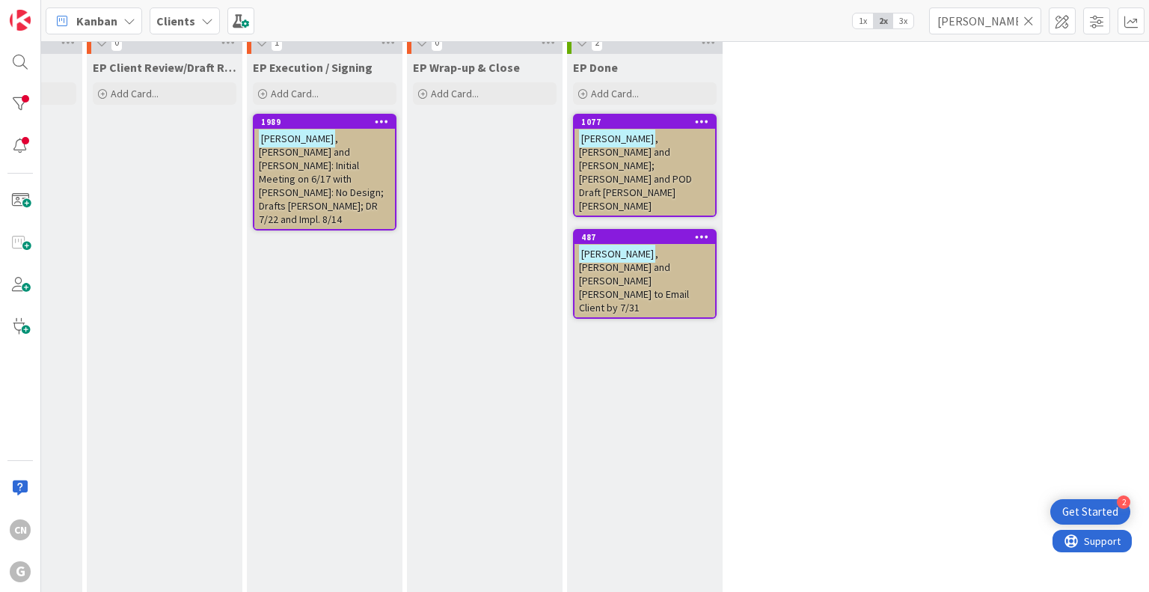
scroll to position [0, 796]
